Goal: Information Seeking & Learning: Check status

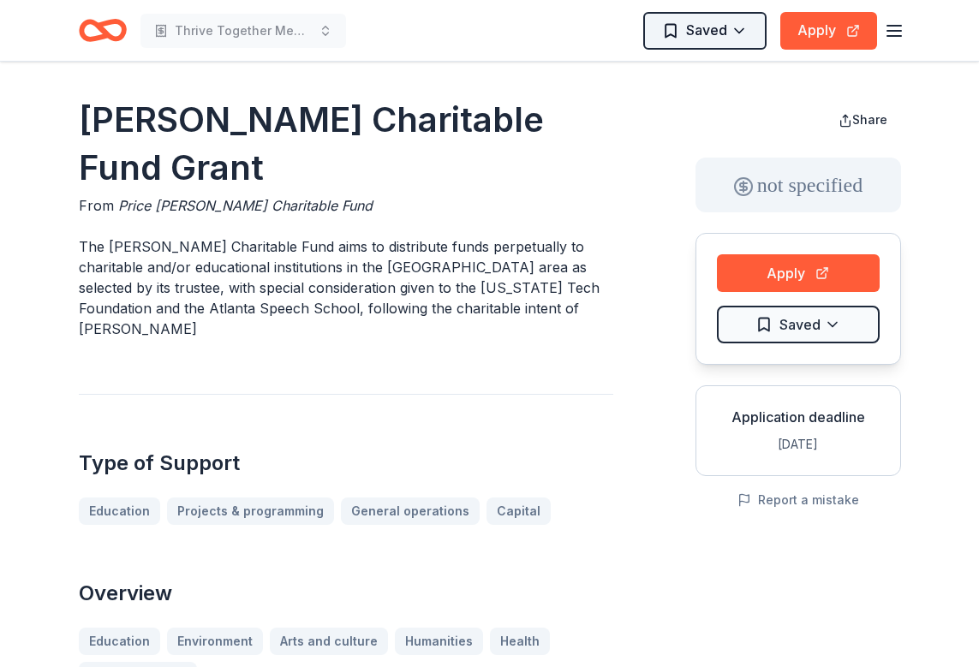
scroll to position [566, 0]
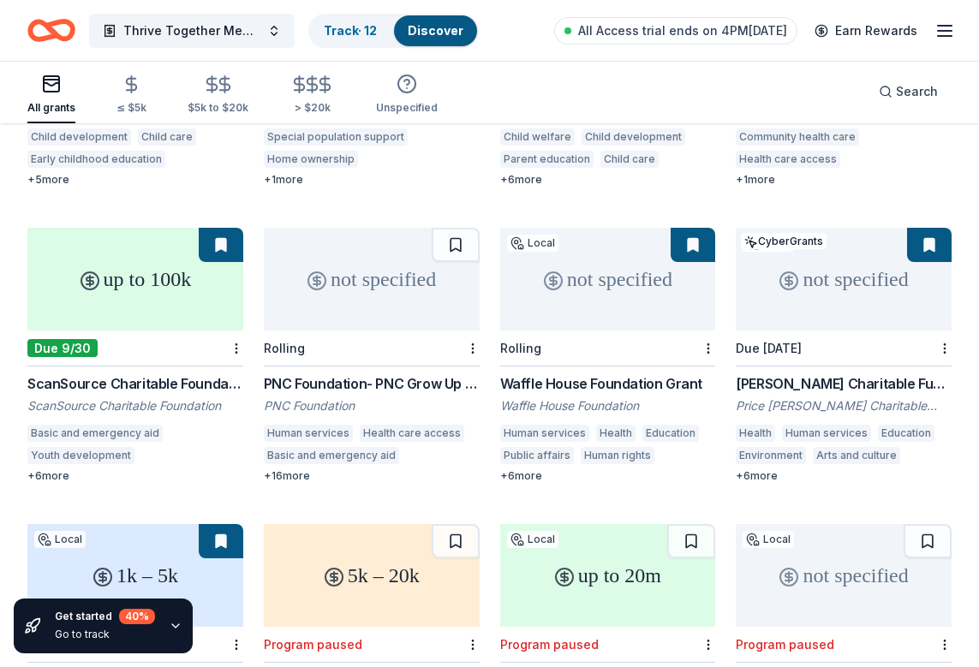
scroll to position [377, 0]
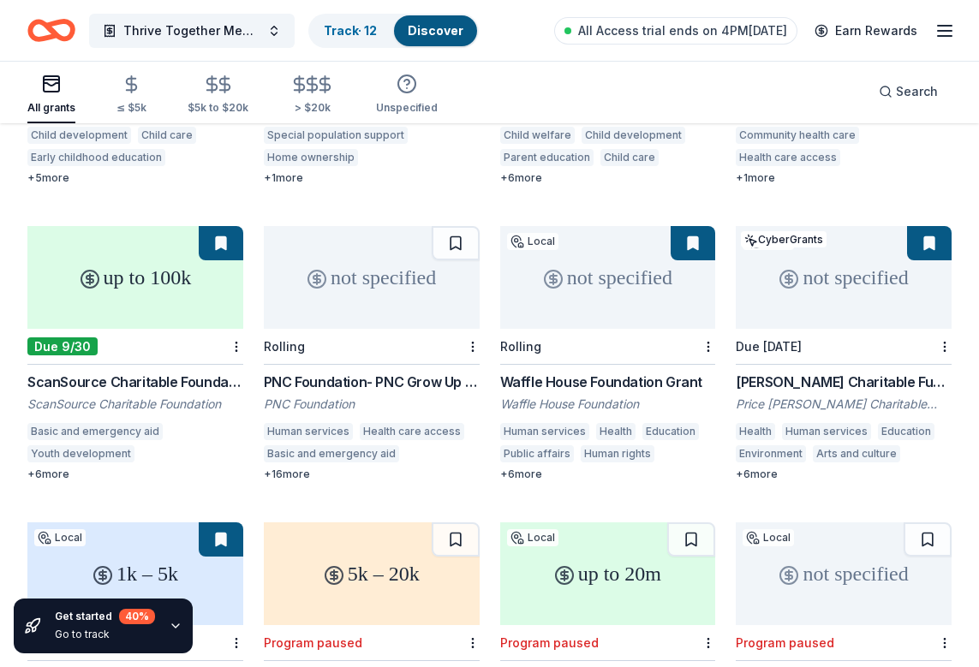
click at [919, 234] on div "not specified" at bounding box center [844, 277] width 216 height 103
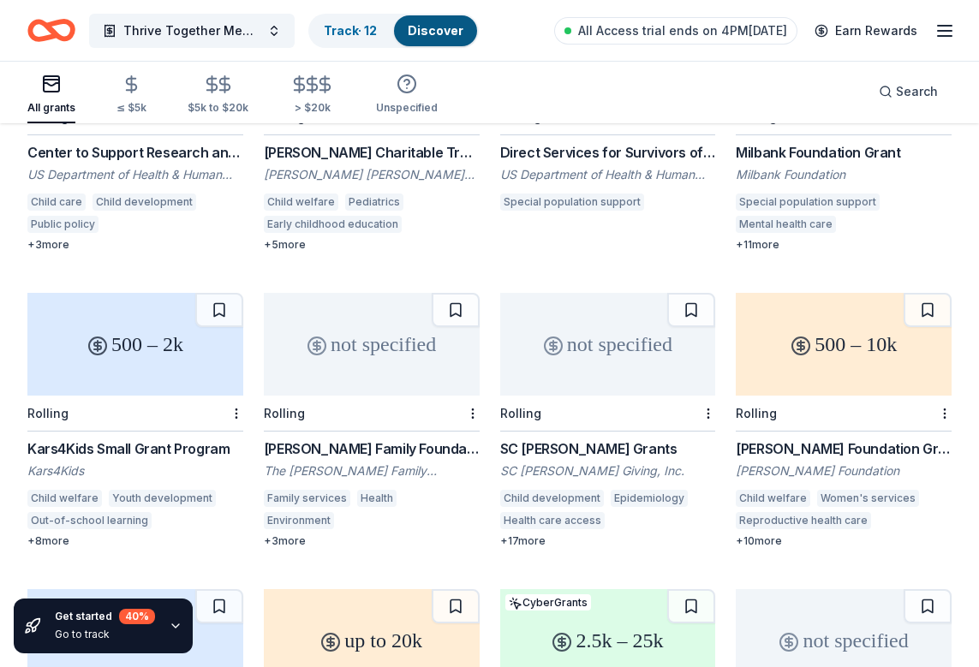
scroll to position [2124, 0]
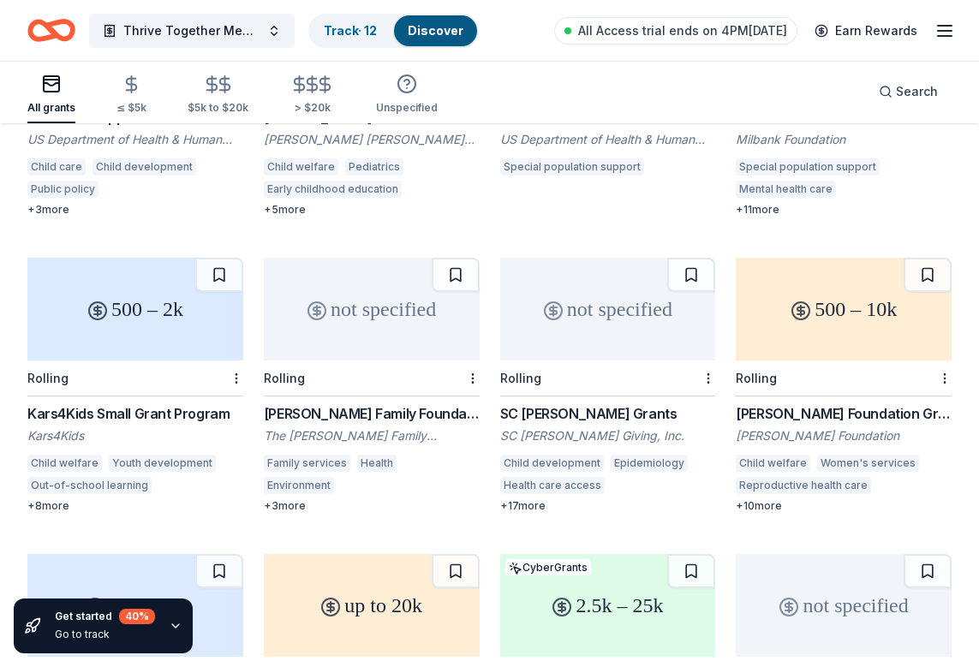
click at [315, 404] on div "[PERSON_NAME] Family Foundation Grants" at bounding box center [372, 414] width 216 height 21
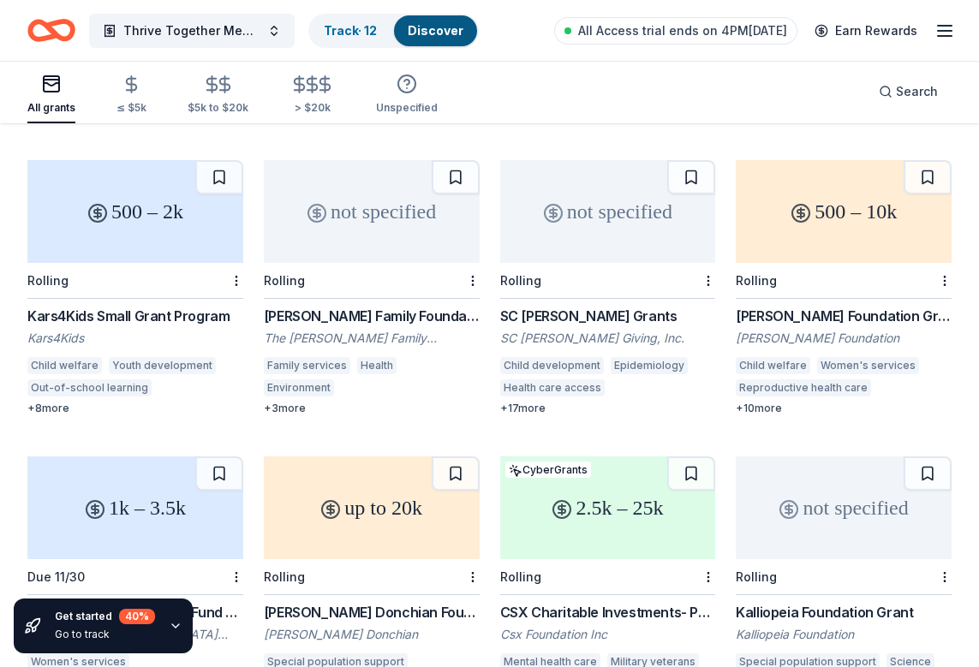
scroll to position [2222, 0]
click at [583, 306] on div "SC Johnson Grants" at bounding box center [608, 316] width 216 height 21
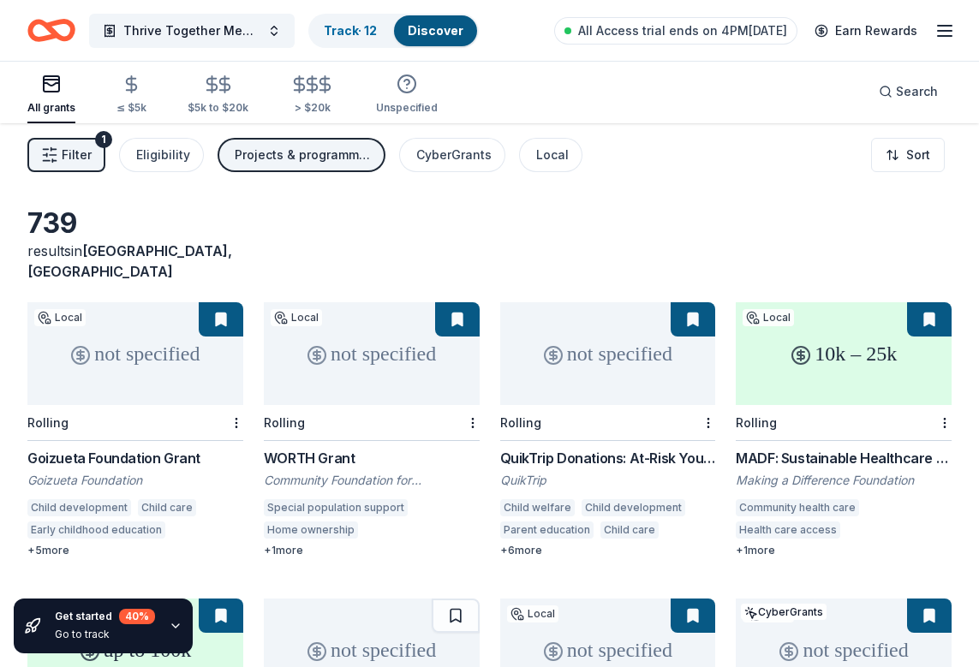
scroll to position [5, 0]
click at [357, 30] on link "Track · 12" at bounding box center [350, 30] width 53 height 15
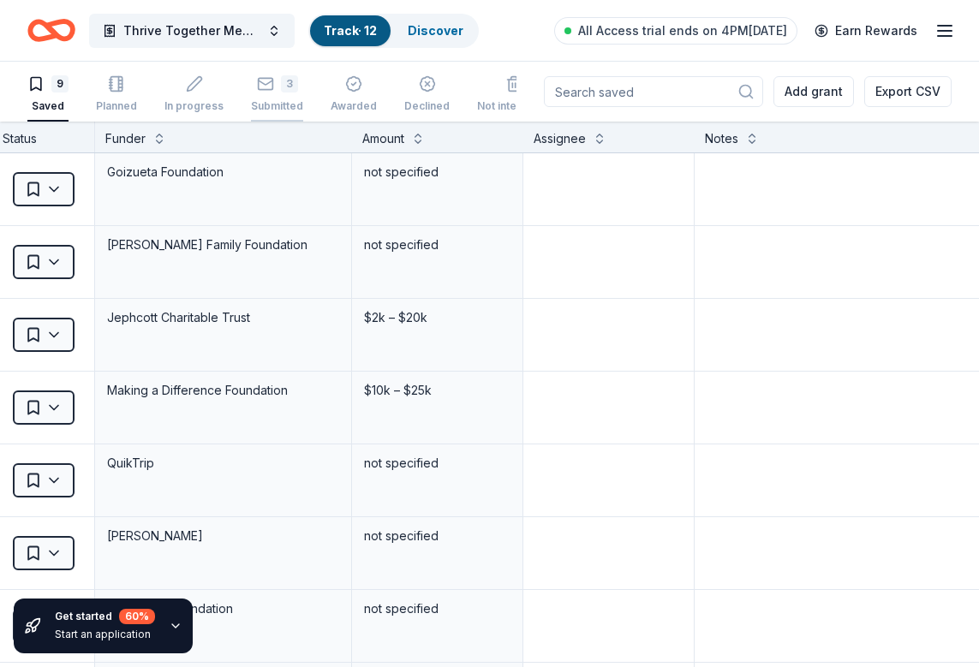
click at [268, 94] on div "3 Submitted" at bounding box center [277, 94] width 52 height 38
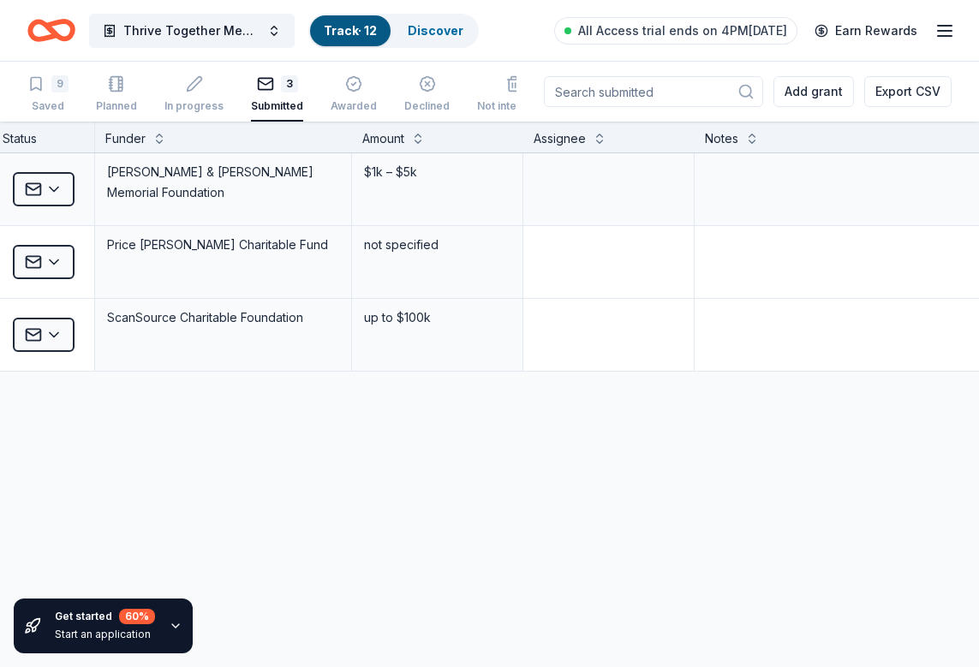
drag, startPoint x: 235, startPoint y: 194, endPoint x: 94, endPoint y: 172, distance: 142.1
click at [94, 172] on div "Besse Johnson & George Blanton Allen Memorial Foundation Grant Apply Submitted …" at bounding box center [322, 189] width 1314 height 72
copy div "Besse Johnson & George Blanton Allen Memorial Foundation"
drag, startPoint x: 309, startPoint y: 243, endPoint x: 105, endPoint y: 242, distance: 203.9
click at [105, 242] on div "Price Gilbert Jr Charitable Fund" at bounding box center [223, 245] width 236 height 24
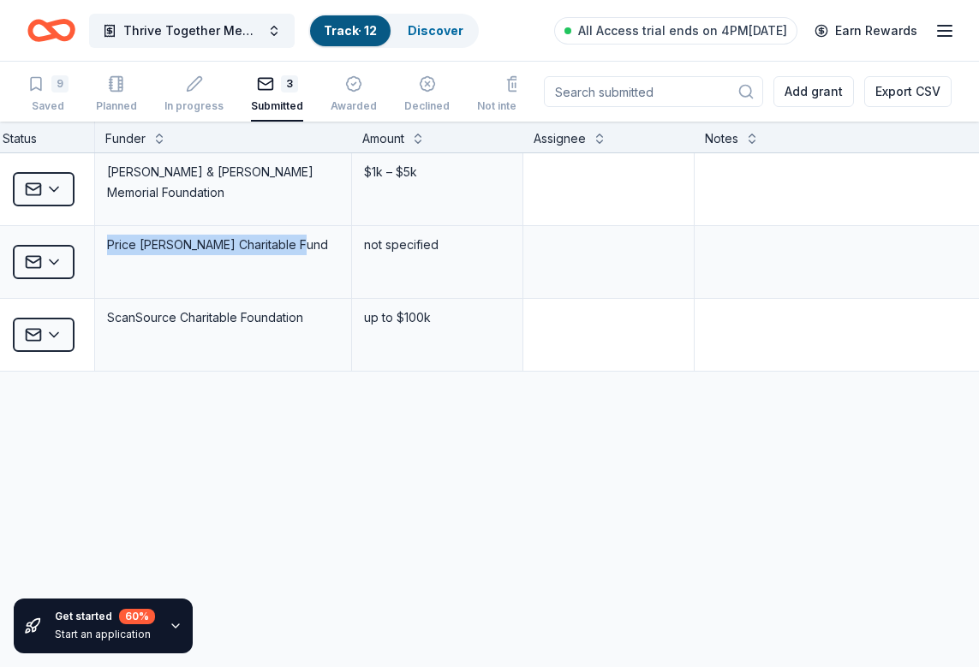
copy div "Price Gilbert Jr Charitable Fund"
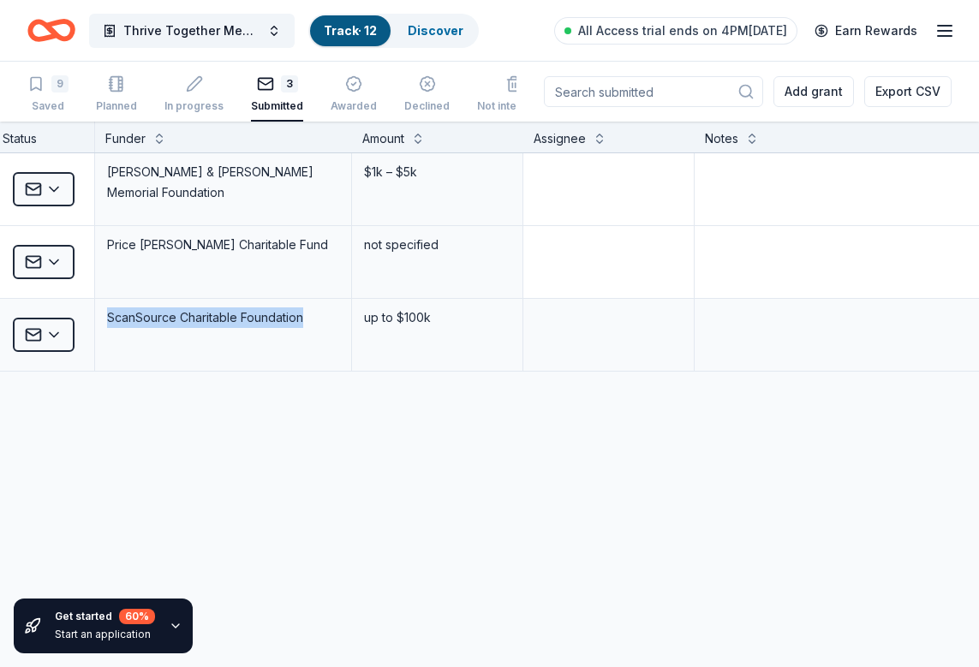
drag, startPoint x: 311, startPoint y: 314, endPoint x: 100, endPoint y: 314, distance: 210.8
click at [100, 314] on div "ScanSource Charitable Foundation" at bounding box center [223, 335] width 257 height 72
copy div "ScanSource Charitable Foundation"
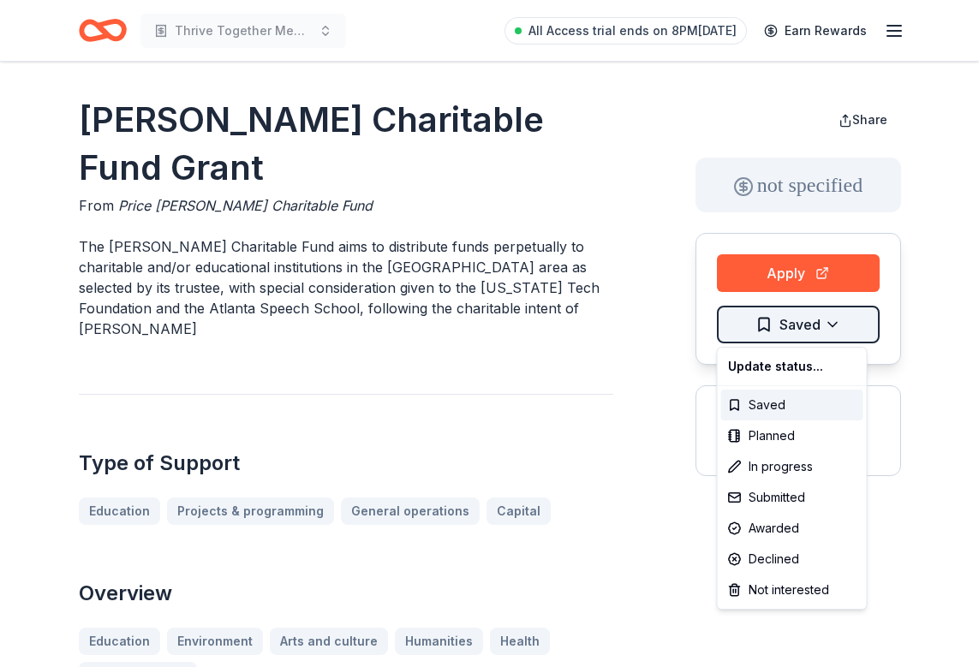
click at [796, 322] on html "Thrive Together Mental Health and Well-Being Program All Access trial ends on 8…" at bounding box center [489, 333] width 979 height 667
click at [750, 501] on div "Submitted" at bounding box center [792, 497] width 142 height 31
click at [749, 495] on div "Submitted" at bounding box center [792, 497] width 142 height 31
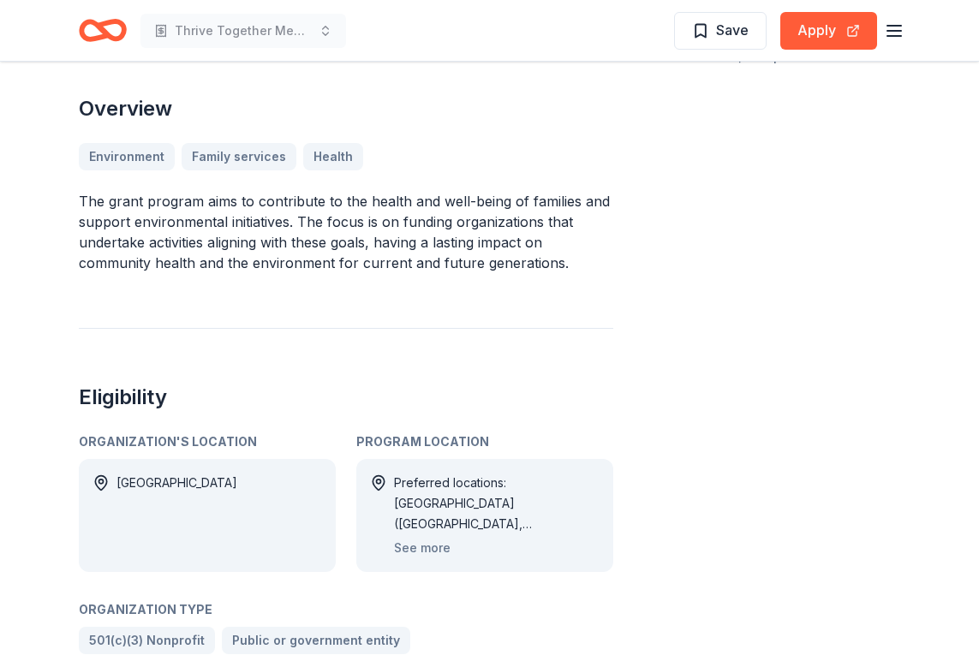
scroll to position [482, 0]
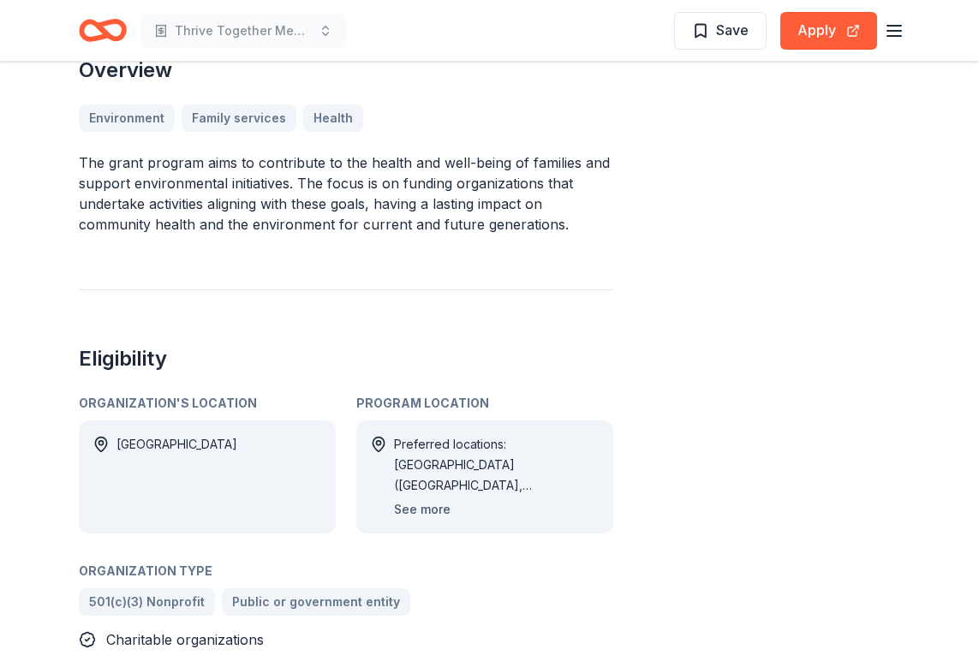
click at [414, 504] on button "See more" at bounding box center [422, 509] width 57 height 21
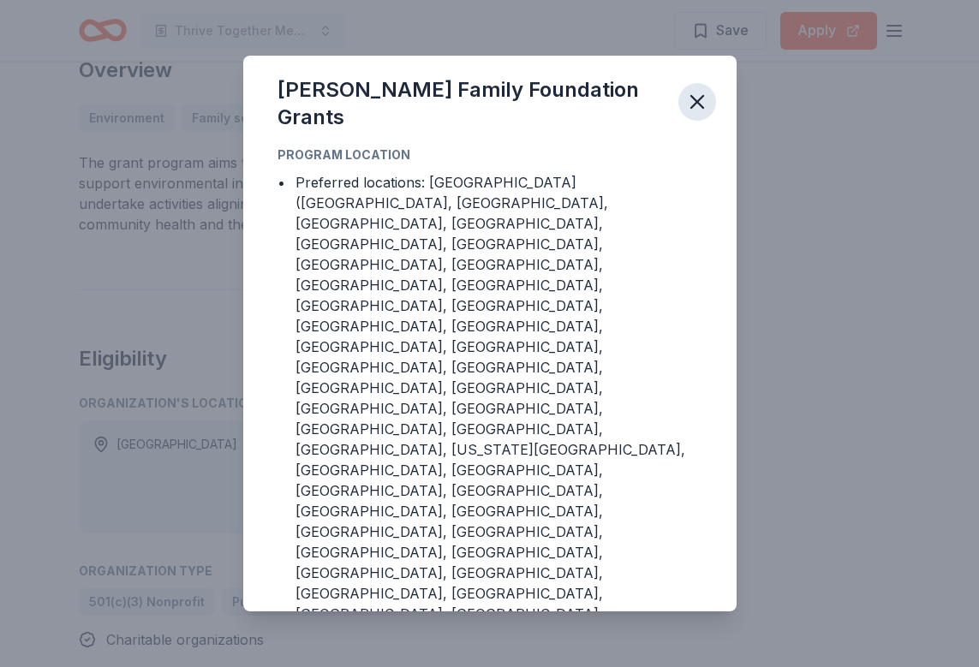
click at [694, 108] on icon "button" at bounding box center [697, 102] width 12 height 12
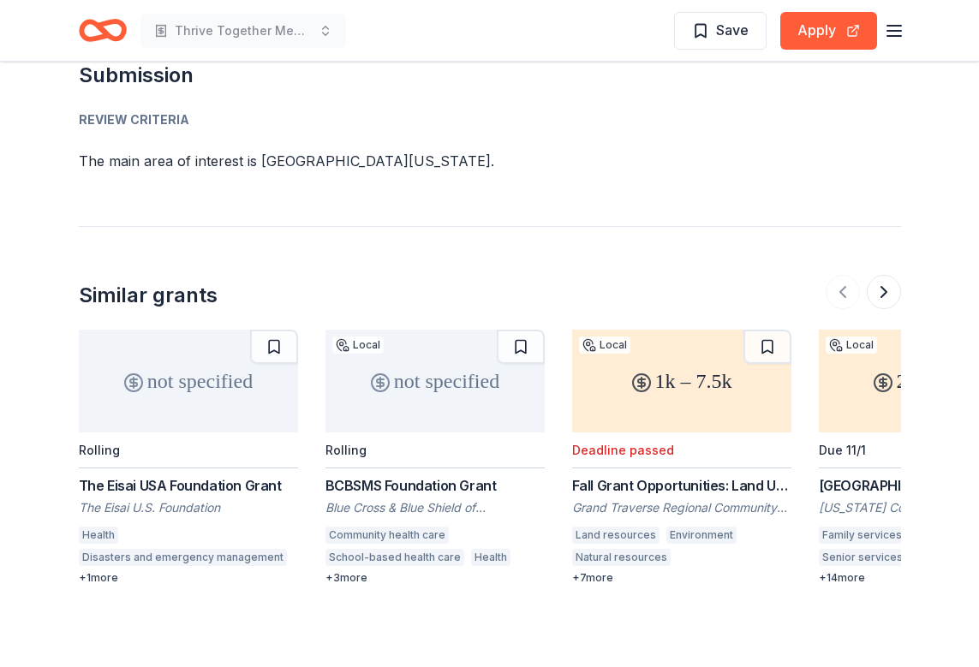
scroll to position [1291, 0]
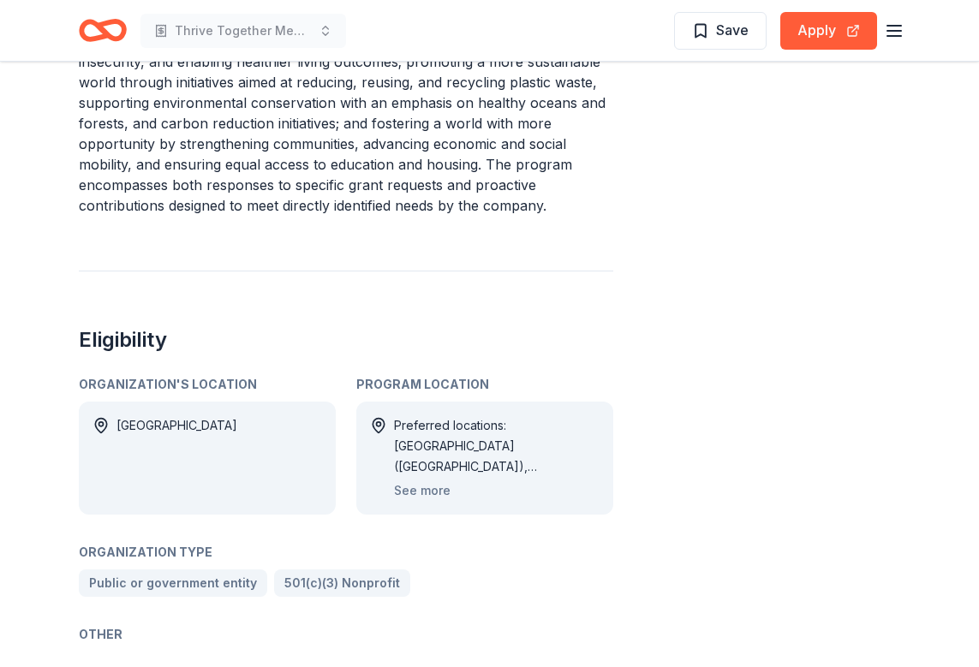
scroll to position [929, 0]
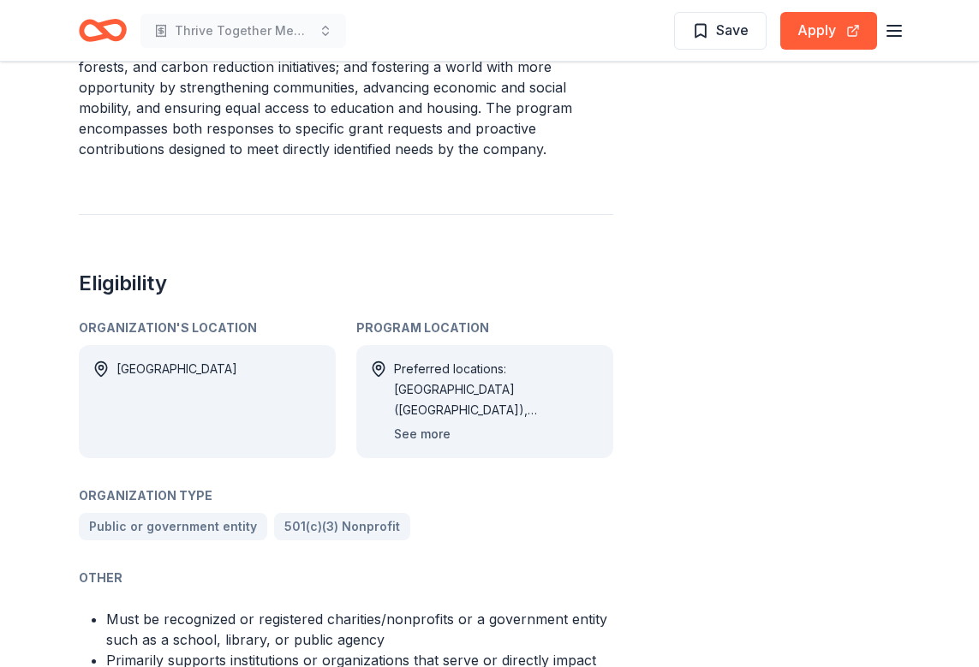
click at [434, 438] on button "See more" at bounding box center [422, 434] width 57 height 21
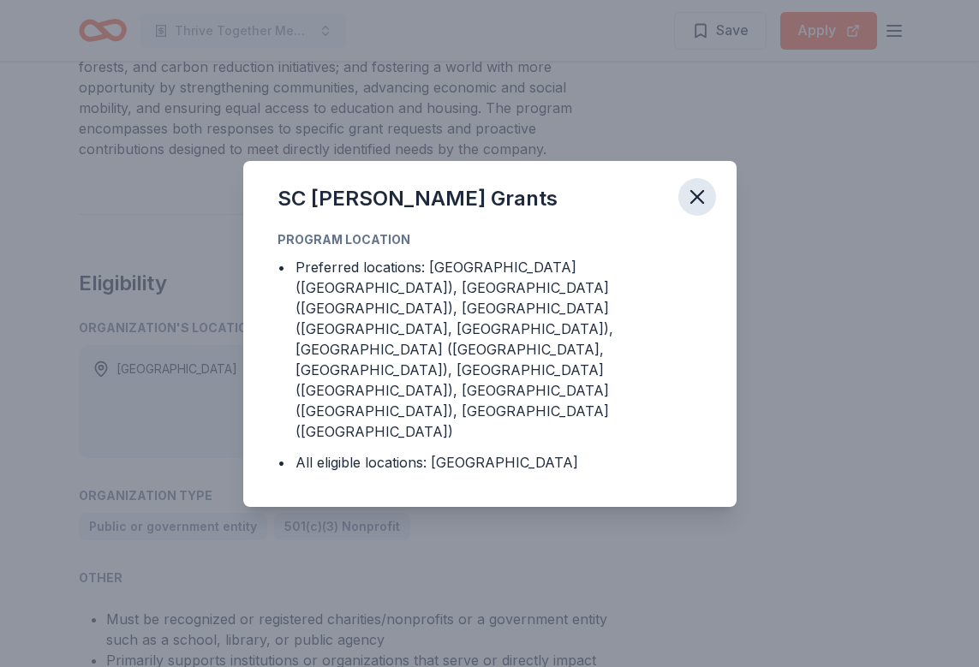
click at [691, 209] on icon "button" at bounding box center [697, 197] width 24 height 24
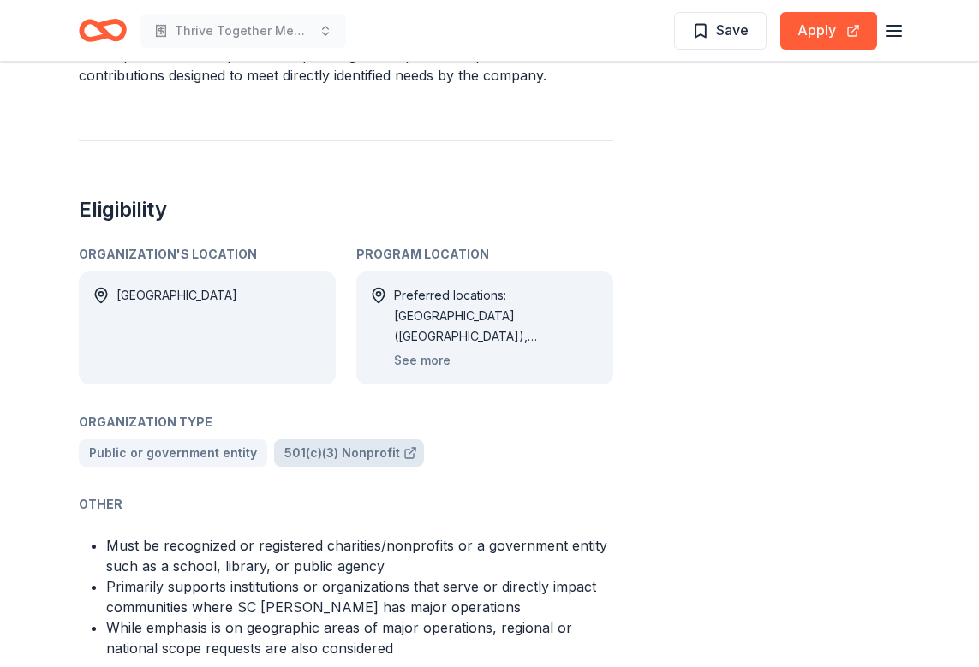
scroll to position [928, 0]
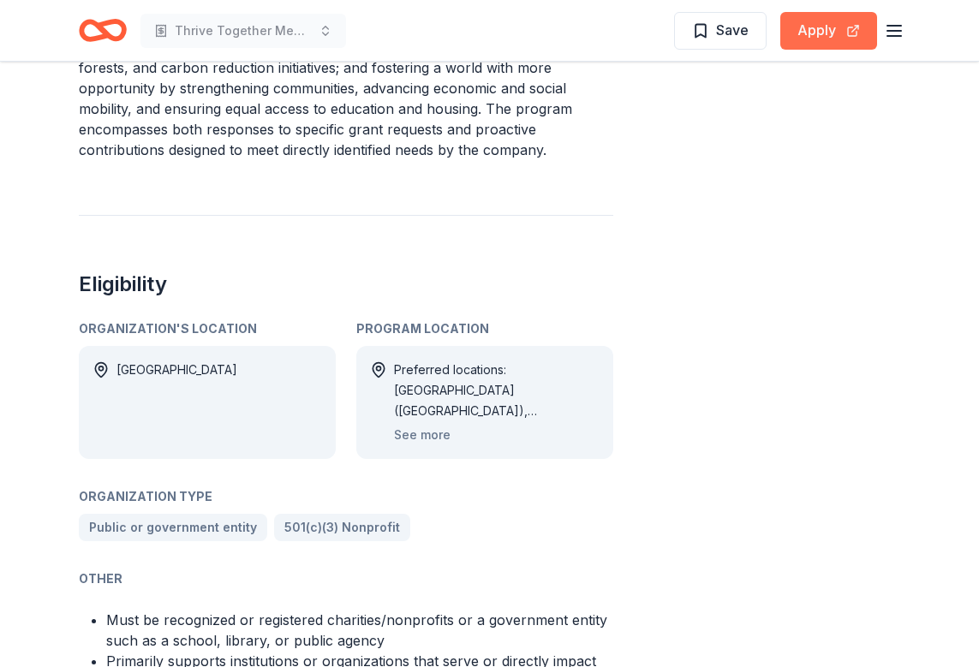
click at [795, 28] on button "Apply" at bounding box center [829, 31] width 97 height 38
